Goal: Task Accomplishment & Management: Use online tool/utility

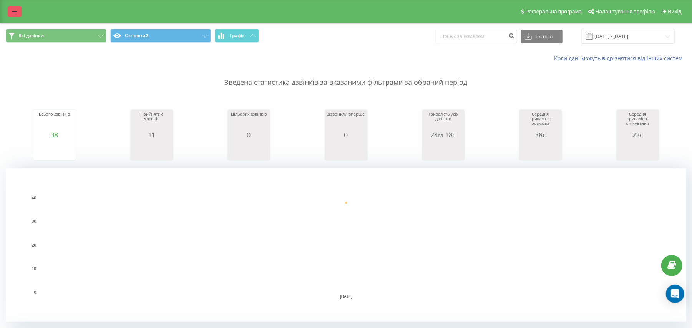
click at [12, 15] on link at bounding box center [15, 11] width 14 height 11
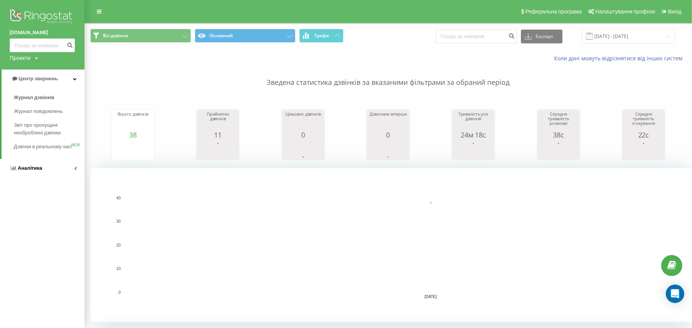
click at [24, 177] on link "Аналiтика" at bounding box center [42, 168] width 85 height 18
click at [34, 117] on span "Співробітники у реальному часі" at bounding box center [43, 119] width 58 height 15
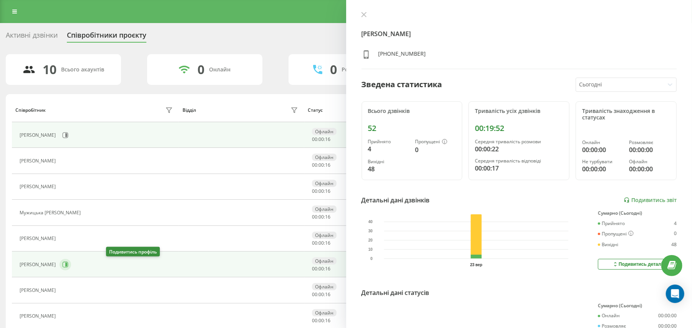
click at [68, 266] on icon at bounding box center [65, 265] width 6 height 6
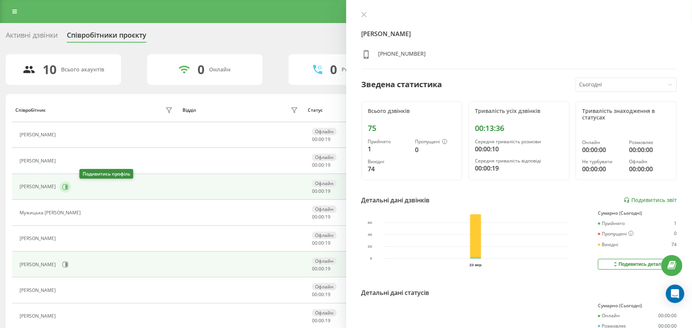
click at [68, 189] on icon at bounding box center [65, 187] width 6 height 6
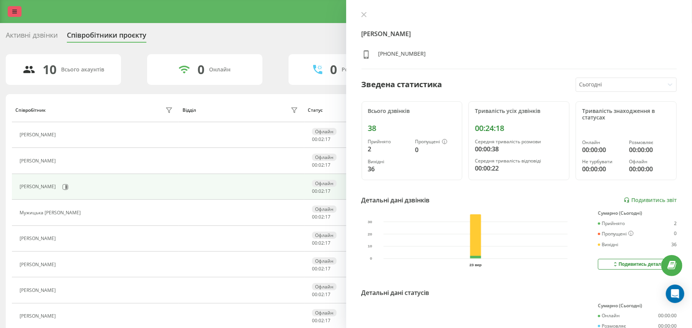
click at [14, 9] on icon at bounding box center [14, 11] width 5 height 5
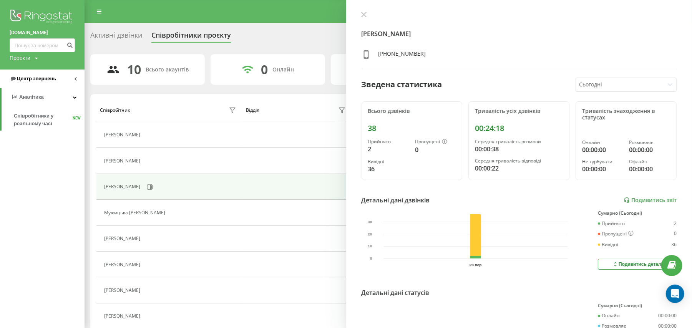
click at [43, 79] on span "Центр звернень" at bounding box center [36, 79] width 39 height 6
click at [35, 98] on span "Журнал дзвінків" at bounding box center [34, 98] width 41 height 8
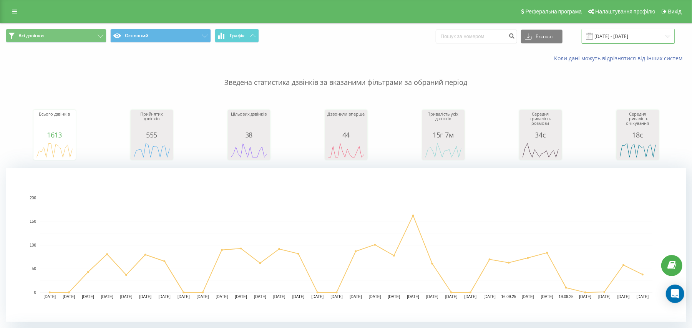
click at [612, 36] on input "[DATE] - [DATE]" at bounding box center [628, 36] width 93 height 15
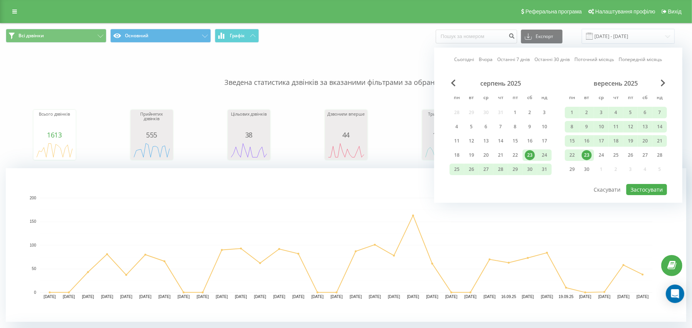
click at [583, 153] on div "23" at bounding box center [587, 155] width 10 height 10
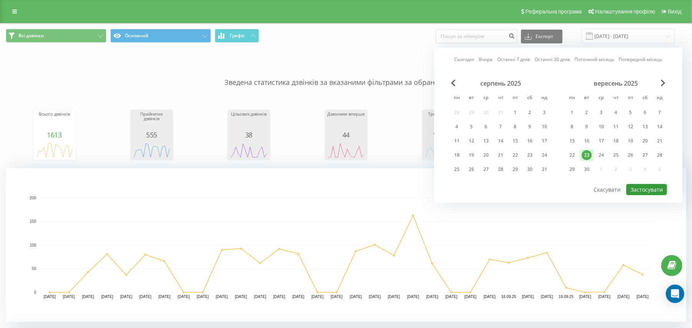
click at [640, 188] on button "Застосувати" at bounding box center [646, 189] width 41 height 11
type input "23.09.2025 - 23.09.2025"
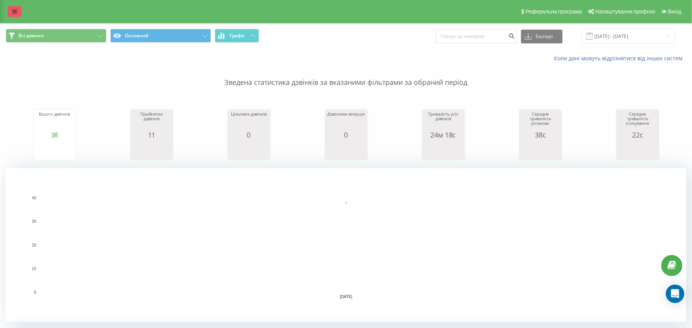
click at [21, 6] on div "Реферальна програма Налаштування профілю Вихід" at bounding box center [346, 11] width 692 height 23
click at [19, 12] on link at bounding box center [15, 11] width 14 height 11
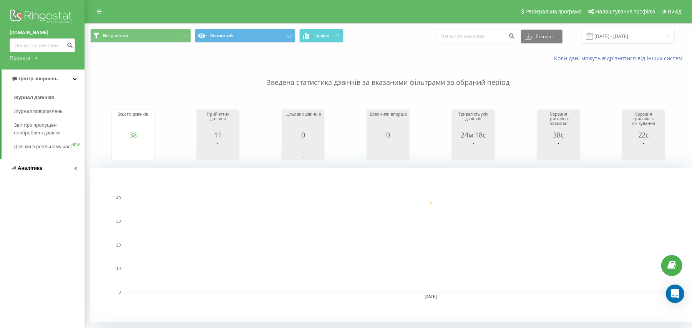
click at [32, 169] on link "Аналiтика" at bounding box center [42, 168] width 85 height 18
click at [28, 121] on span "Співробітники у реальному часі" at bounding box center [43, 119] width 58 height 15
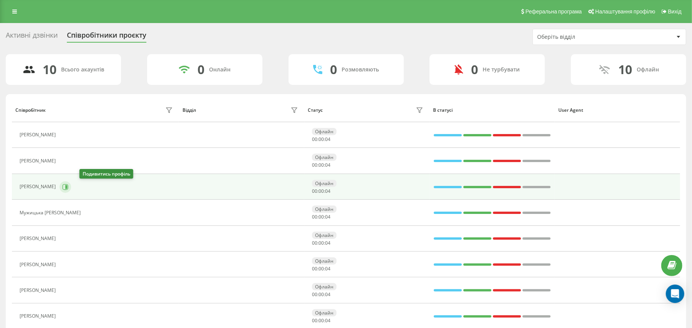
click at [68, 184] on icon at bounding box center [65, 187] width 6 height 6
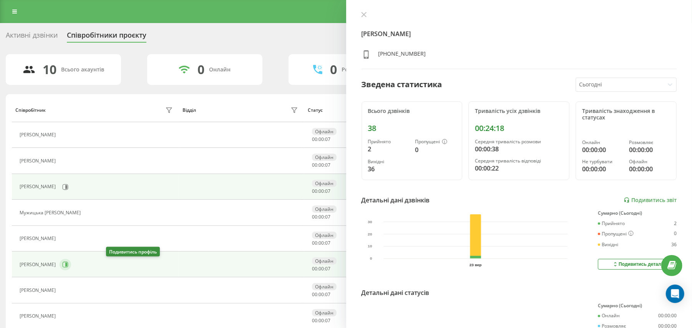
click at [68, 267] on icon at bounding box center [65, 265] width 6 height 6
click at [68, 188] on icon at bounding box center [65, 187] width 6 height 6
